Goal: Complete application form

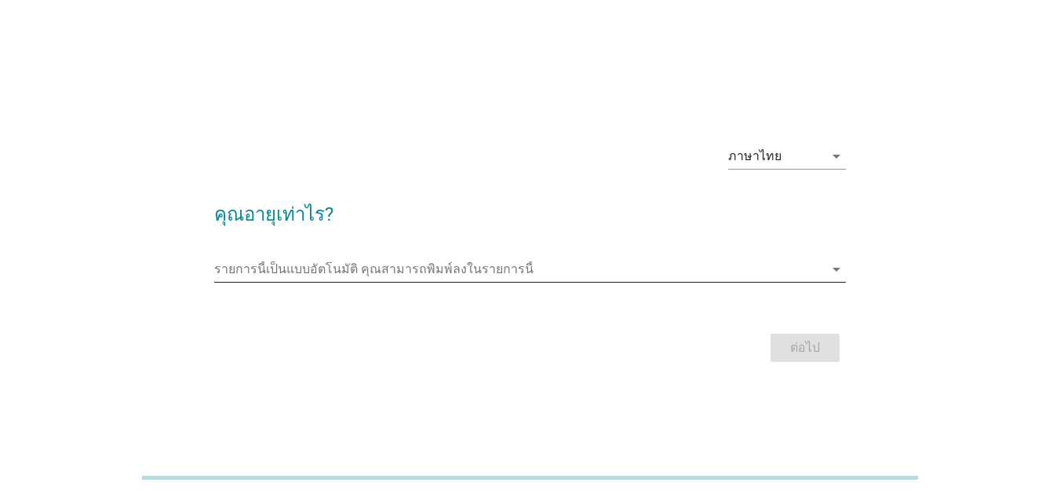
click at [464, 273] on input "รายการนี้เป็นแบบอัตโนมัติ คุณสามารถพิมพ์ลงในรายการนี้" at bounding box center [519, 269] width 610 height 25
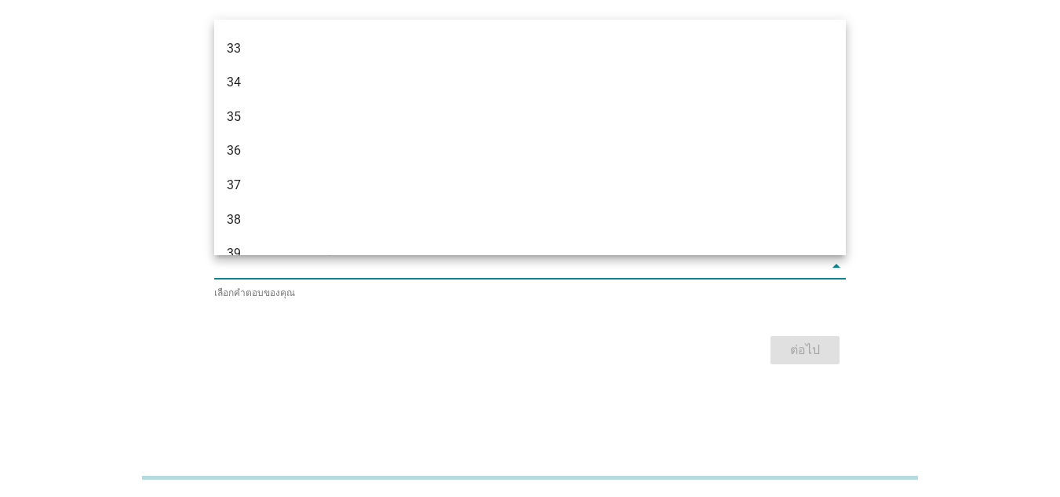
scroll to position [706, 0]
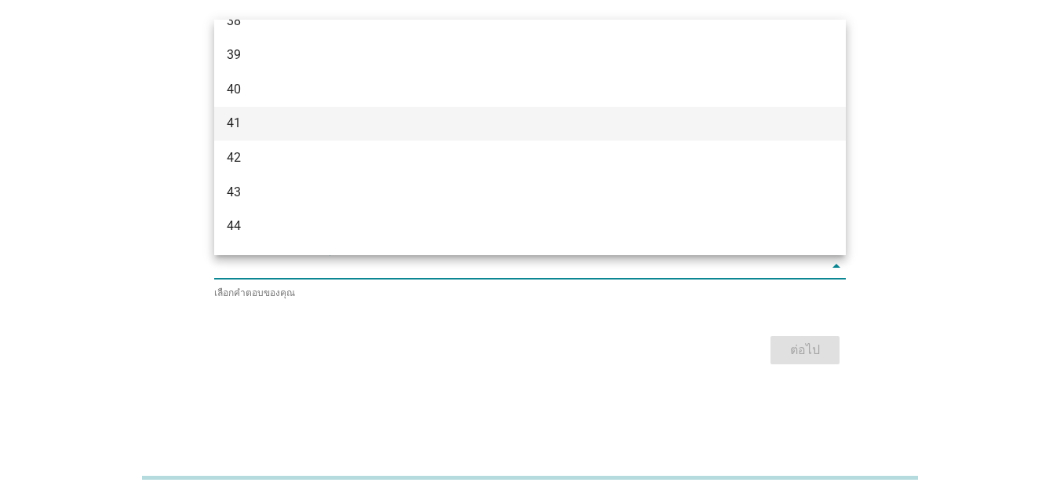
click at [256, 110] on div "41" at bounding box center [529, 124] width 631 height 35
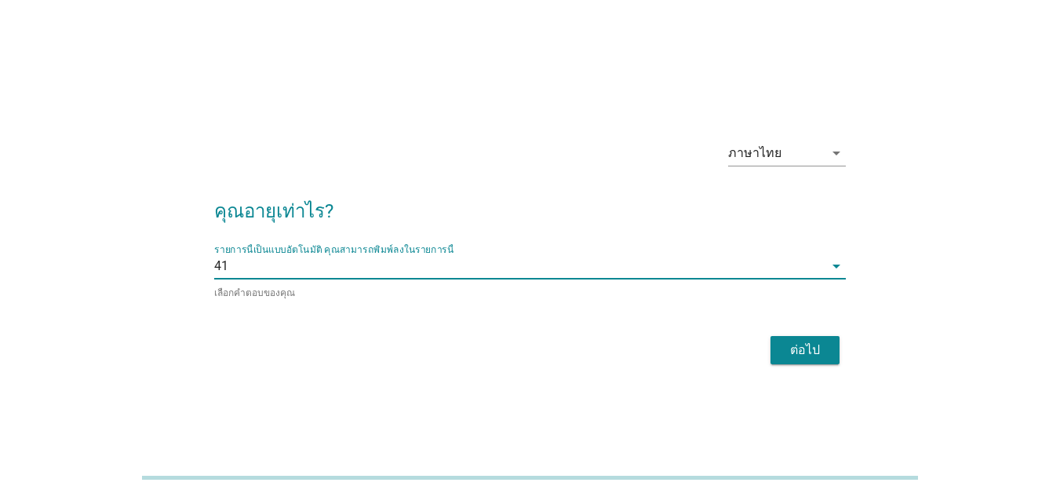
click at [812, 344] on div "ต่อไป" at bounding box center [805, 349] width 44 height 19
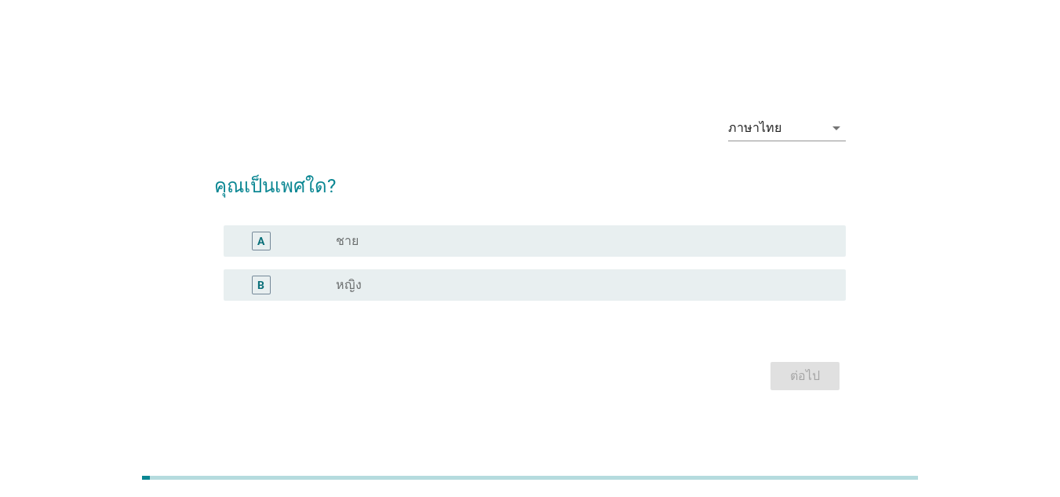
click at [318, 236] on div "A" at bounding box center [286, 240] width 100 height 19
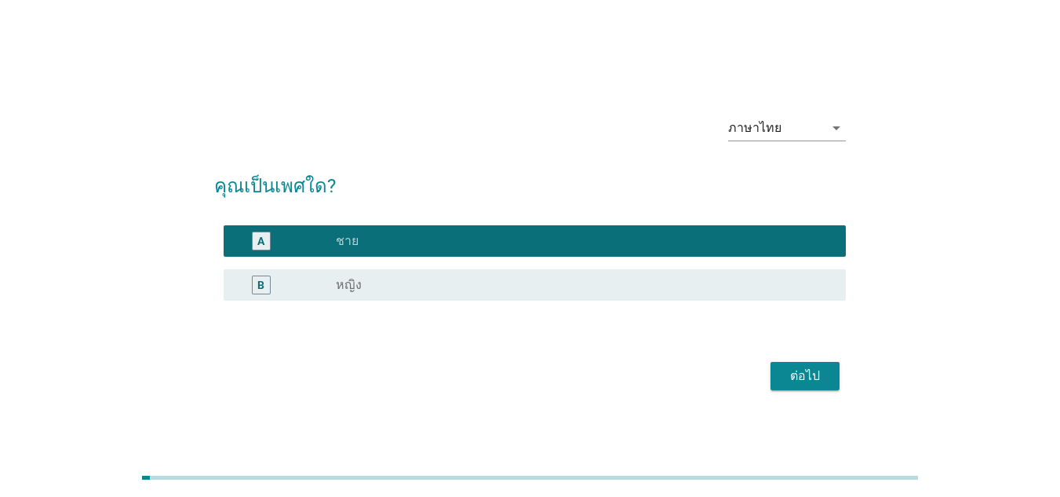
click at [794, 372] on div "ต่อไป" at bounding box center [805, 375] width 44 height 19
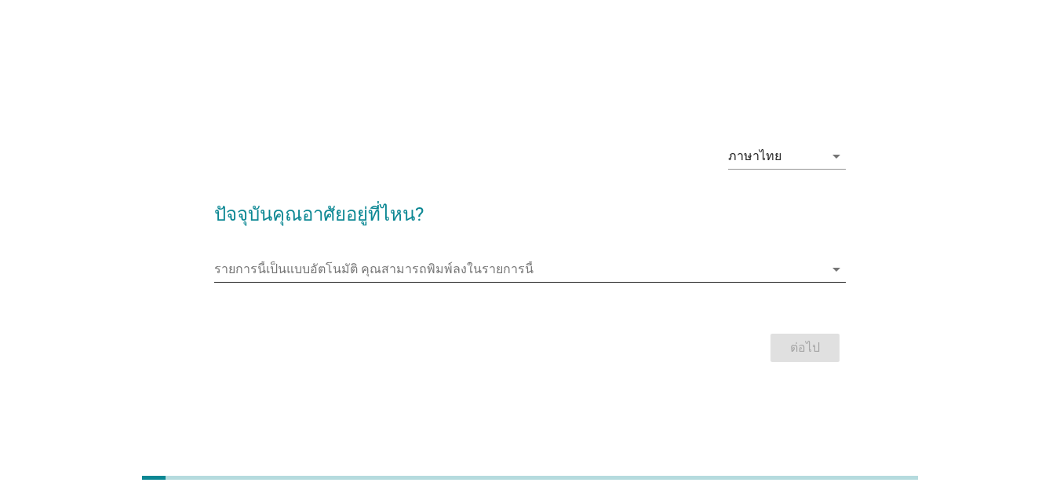
click at [421, 268] on input "รายการนี้เป็นแบบอัตโนมัติ คุณสามารถพิมพ์ลงในรายการนี้" at bounding box center [519, 269] width 610 height 25
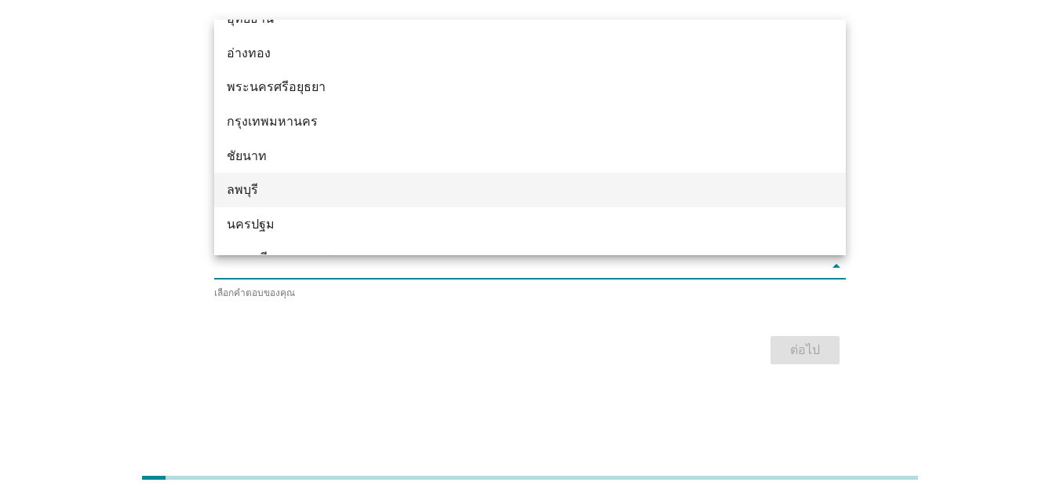
scroll to position [1334, 0]
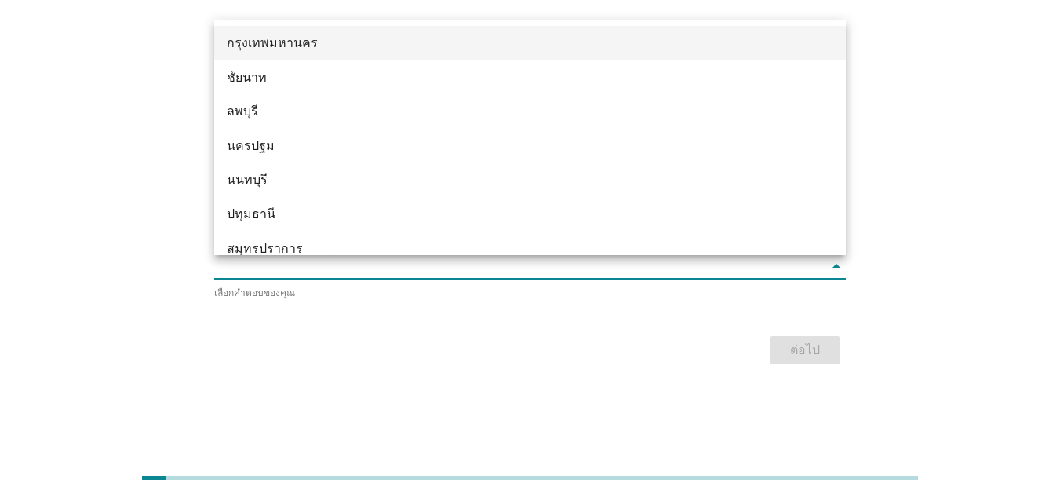
click at [337, 43] on div "กรุงเทพมหานคร" at bounding box center [505, 43] width 556 height 19
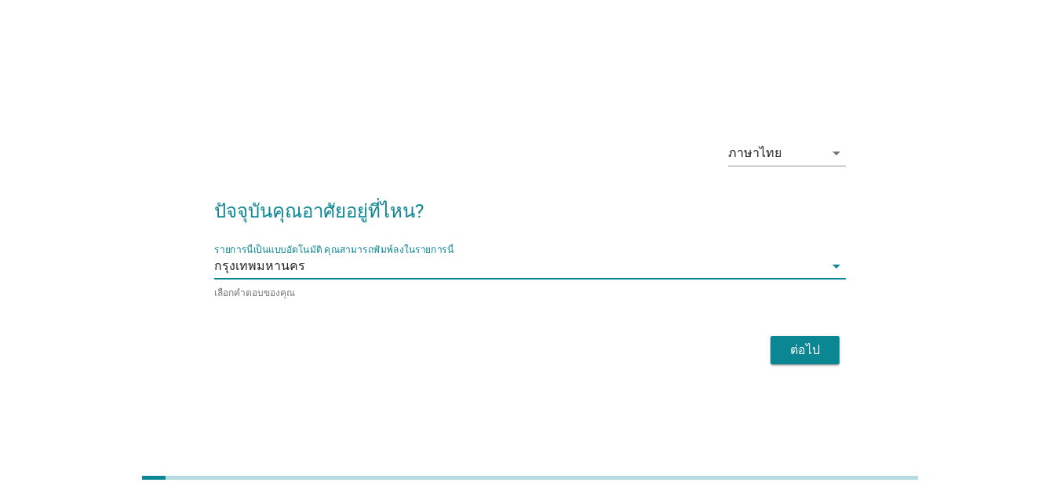
click at [809, 351] on div "ต่อไป" at bounding box center [805, 349] width 44 height 19
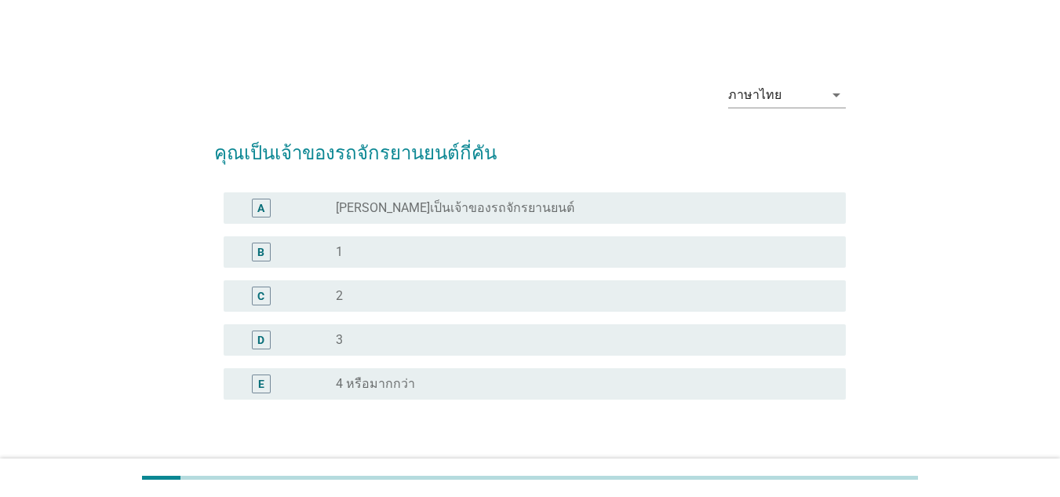
click at [437, 238] on div "B radio_button_unchecked 1" at bounding box center [535, 251] width 622 height 31
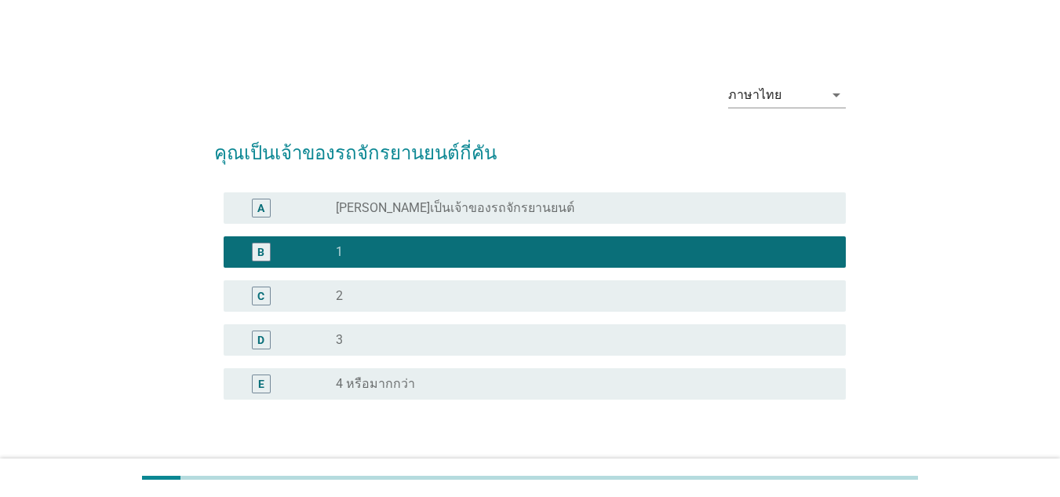
scroll to position [104, 0]
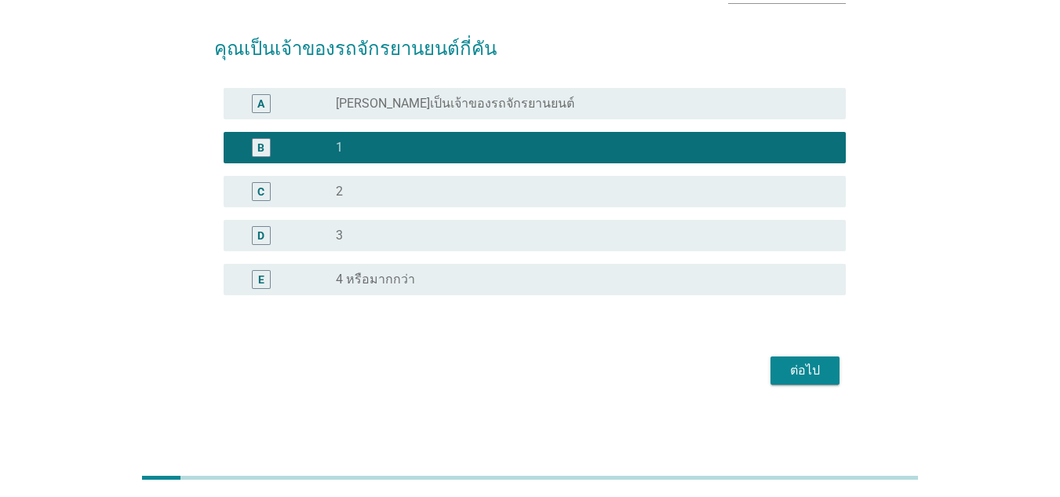
click at [795, 365] on div "ต่อไป" at bounding box center [805, 370] width 44 height 19
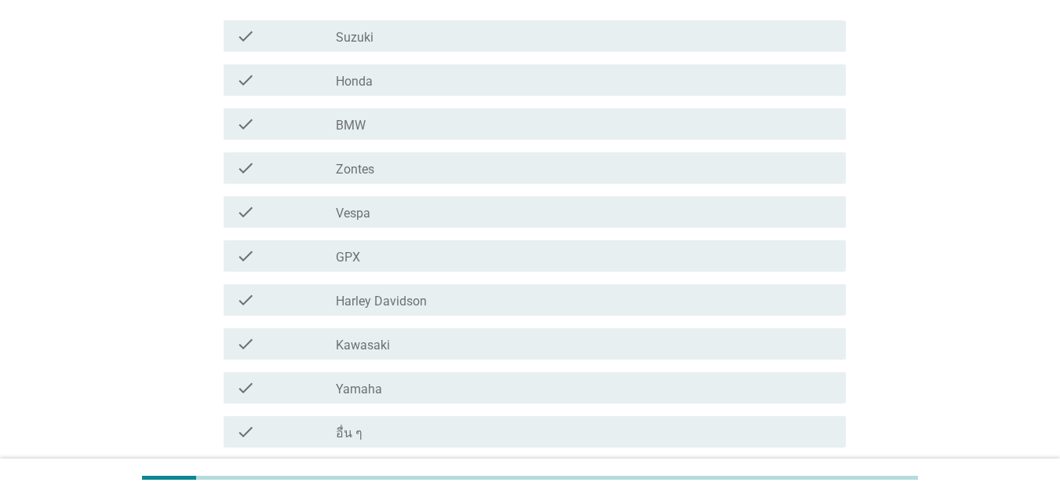
scroll to position [249, 0]
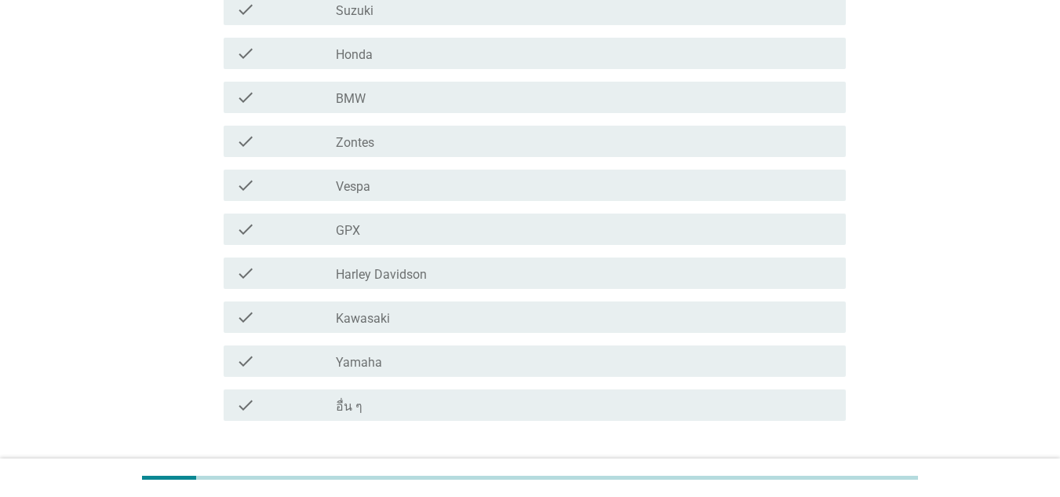
click at [428, 308] on div "check_box_outline_blank Kawasaki" at bounding box center [584, 317] width 497 height 19
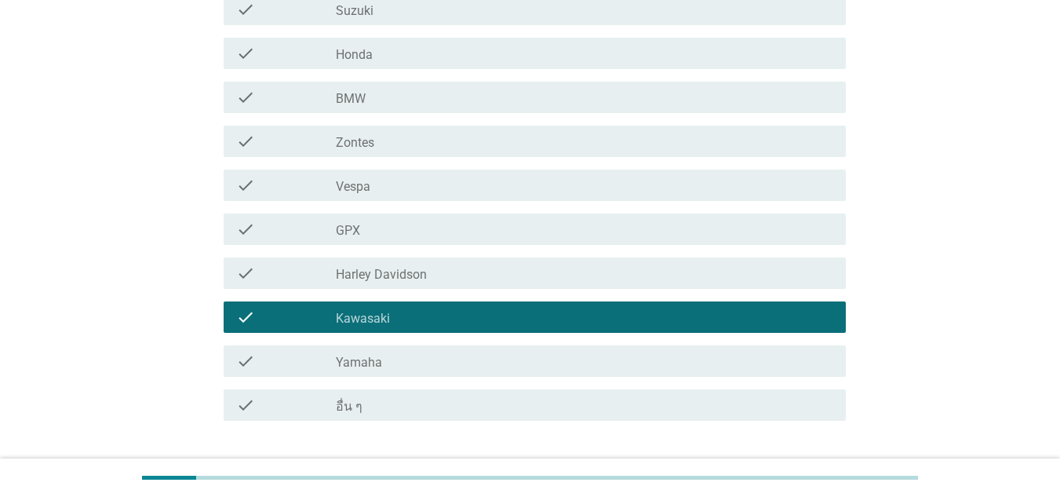
click at [789, 468] on div "ต่อไป" at bounding box center [805, 477] width 44 height 19
